Goal: Task Accomplishment & Management: Use online tool/utility

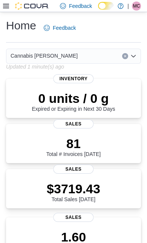
click at [9, 9] on icon at bounding box center [6, 6] width 6 height 6
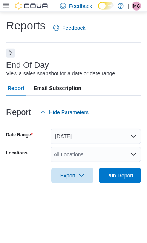
click at [129, 172] on span "Run Report" at bounding box center [119, 176] width 27 height 8
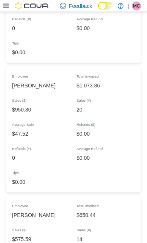
scroll to position [967, 0]
